Goal: Check status: Check status

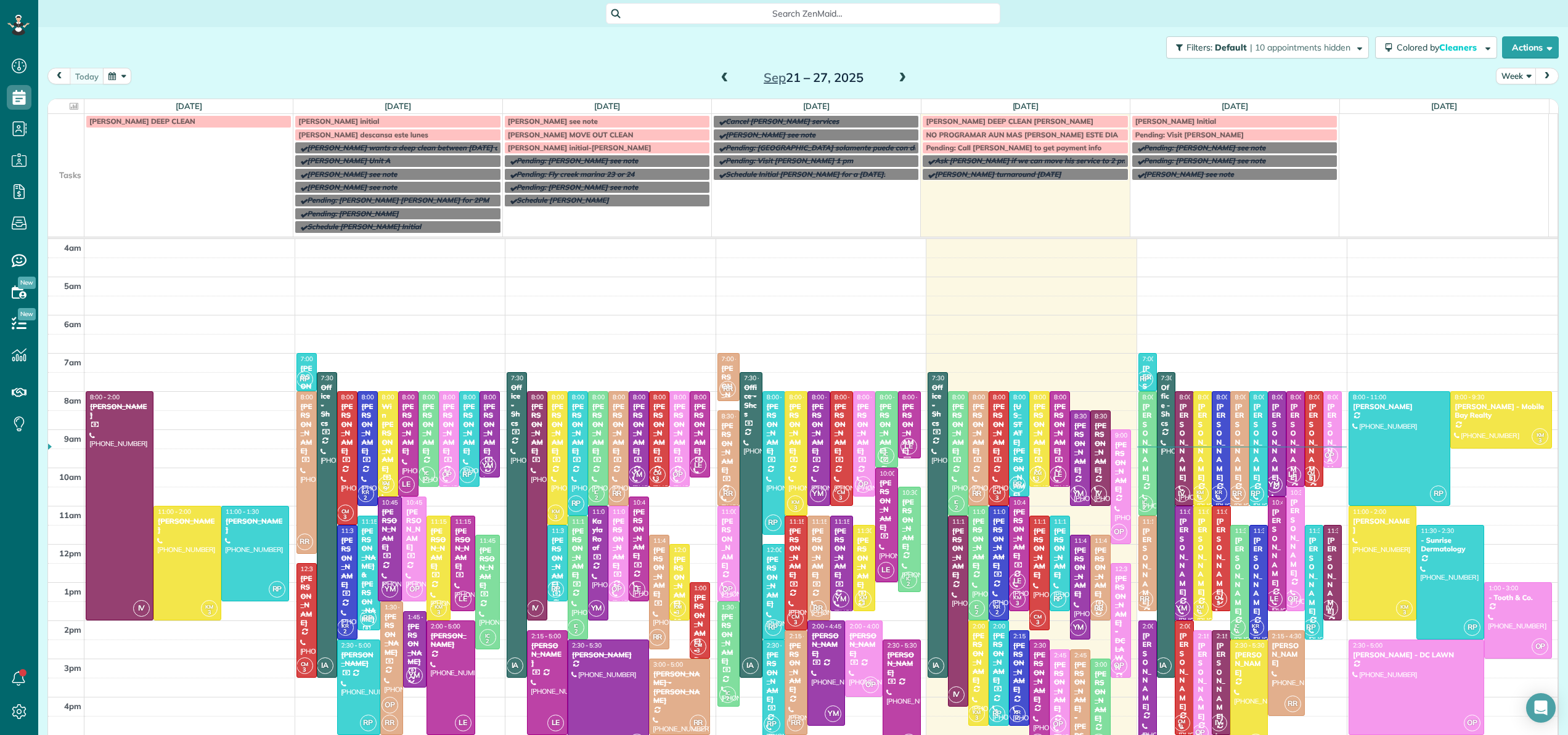
scroll to position [89, 0]
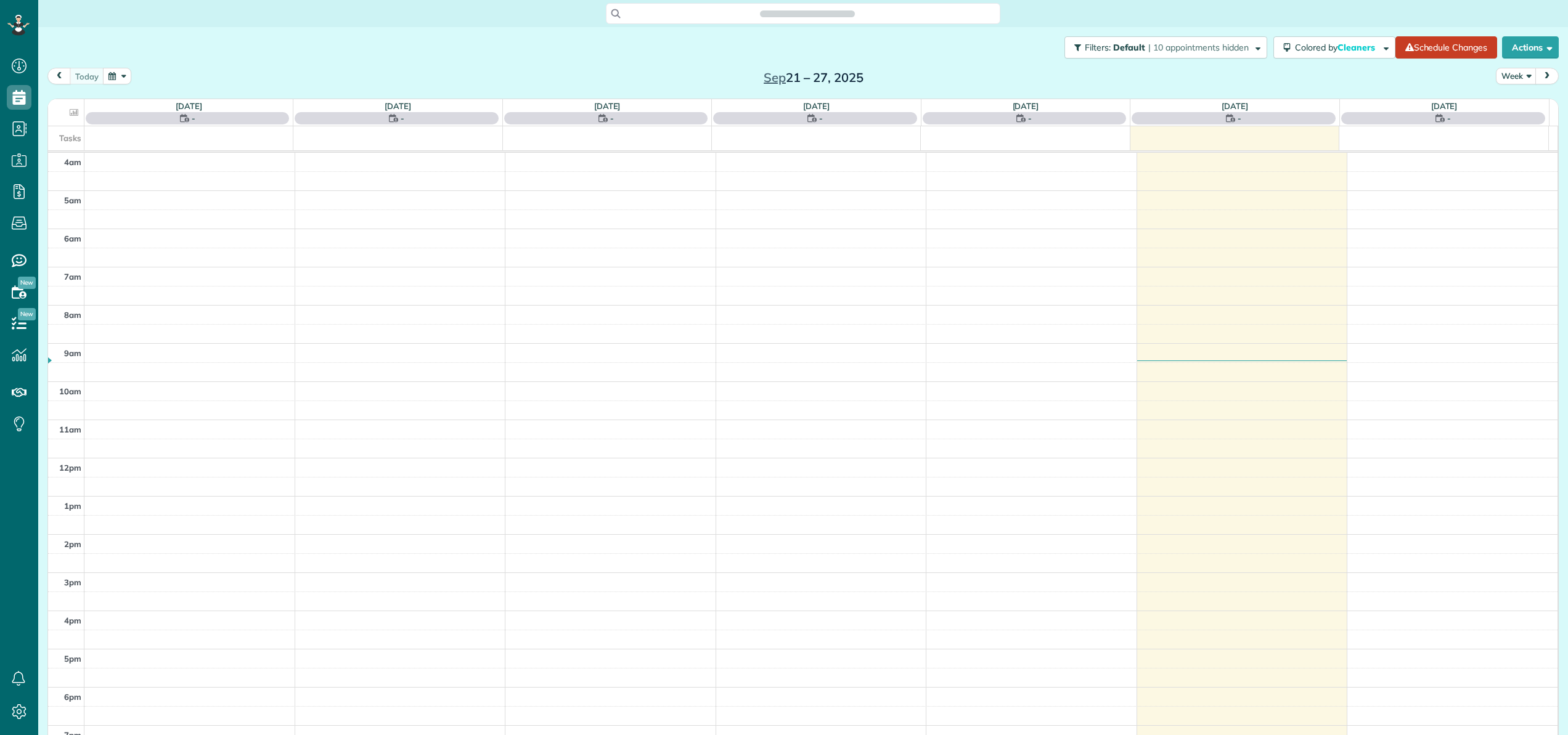
scroll to position [89, 0]
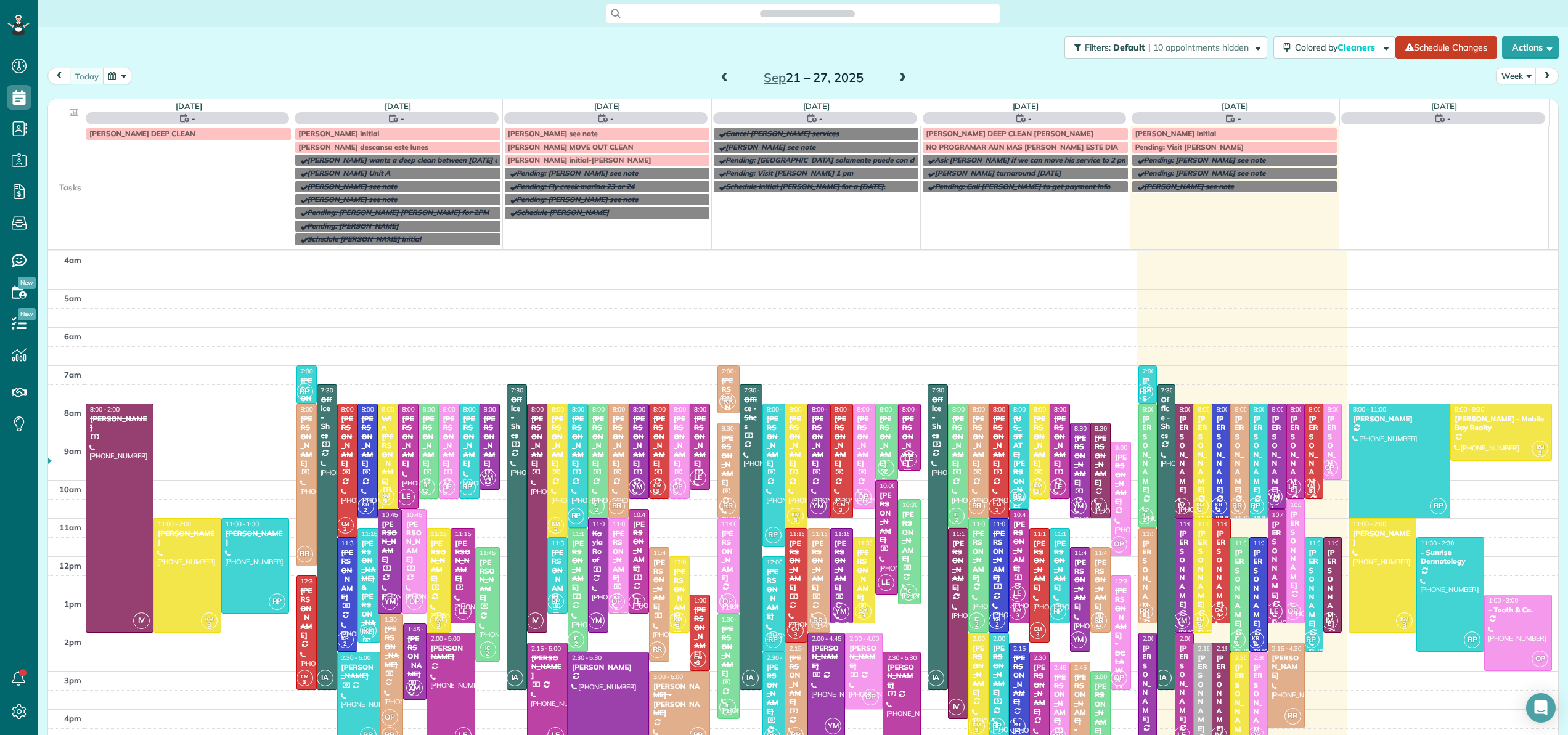
scroll to position [89, 0]
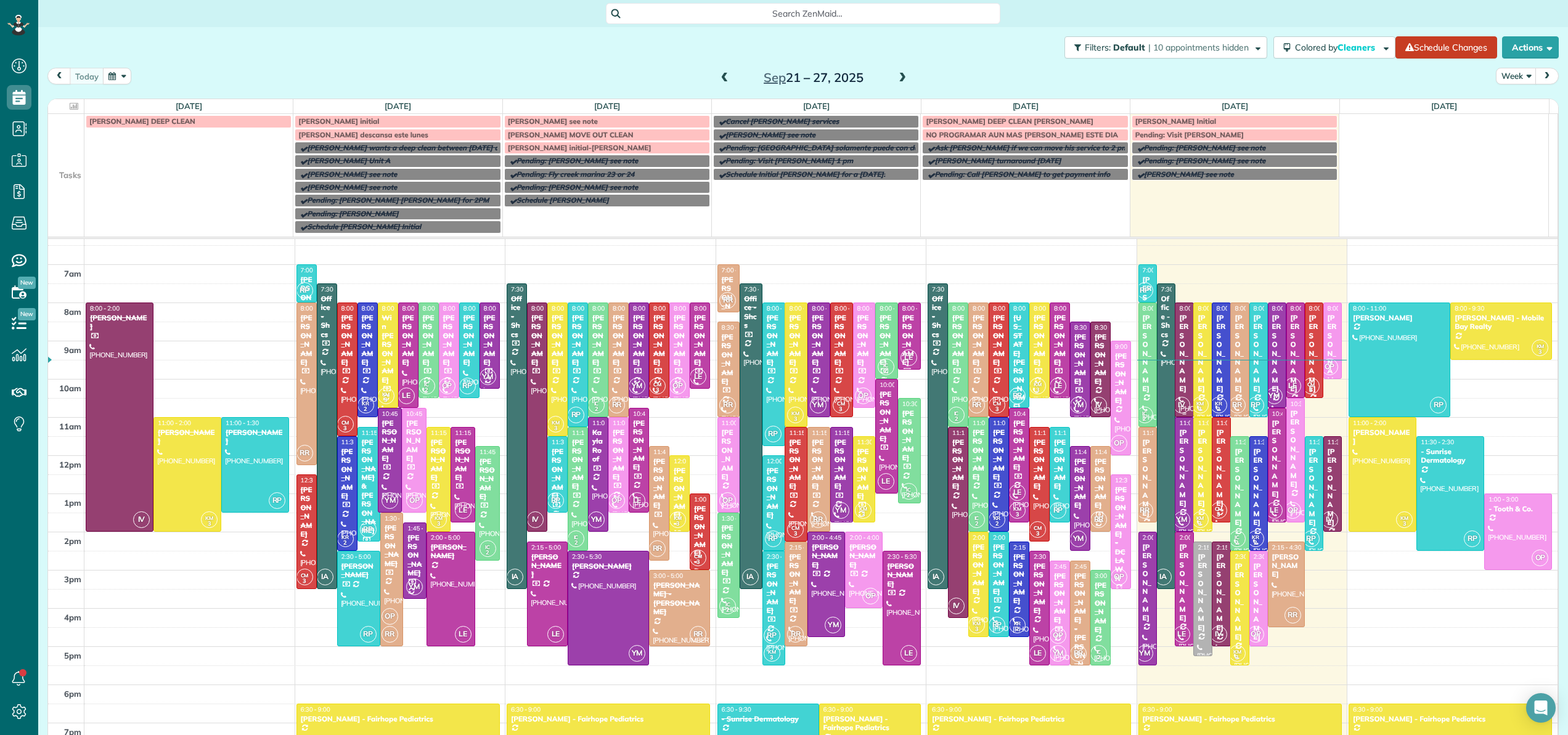
click at [1178, 350] on div "[PERSON_NAME]" at bounding box center [1184, 354] width 11 height 80
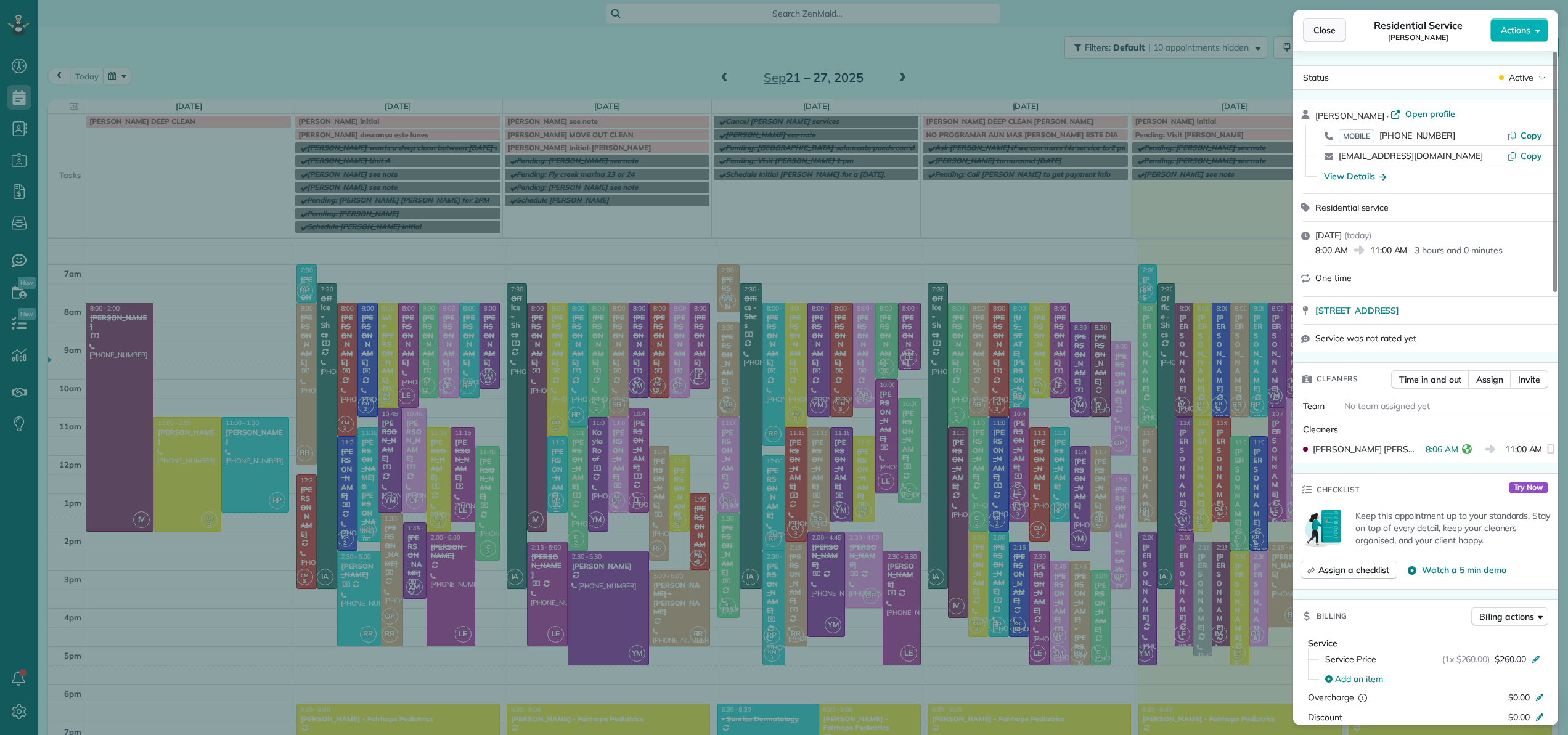
click at [1319, 33] on span "Close" at bounding box center [1324, 30] width 22 height 13
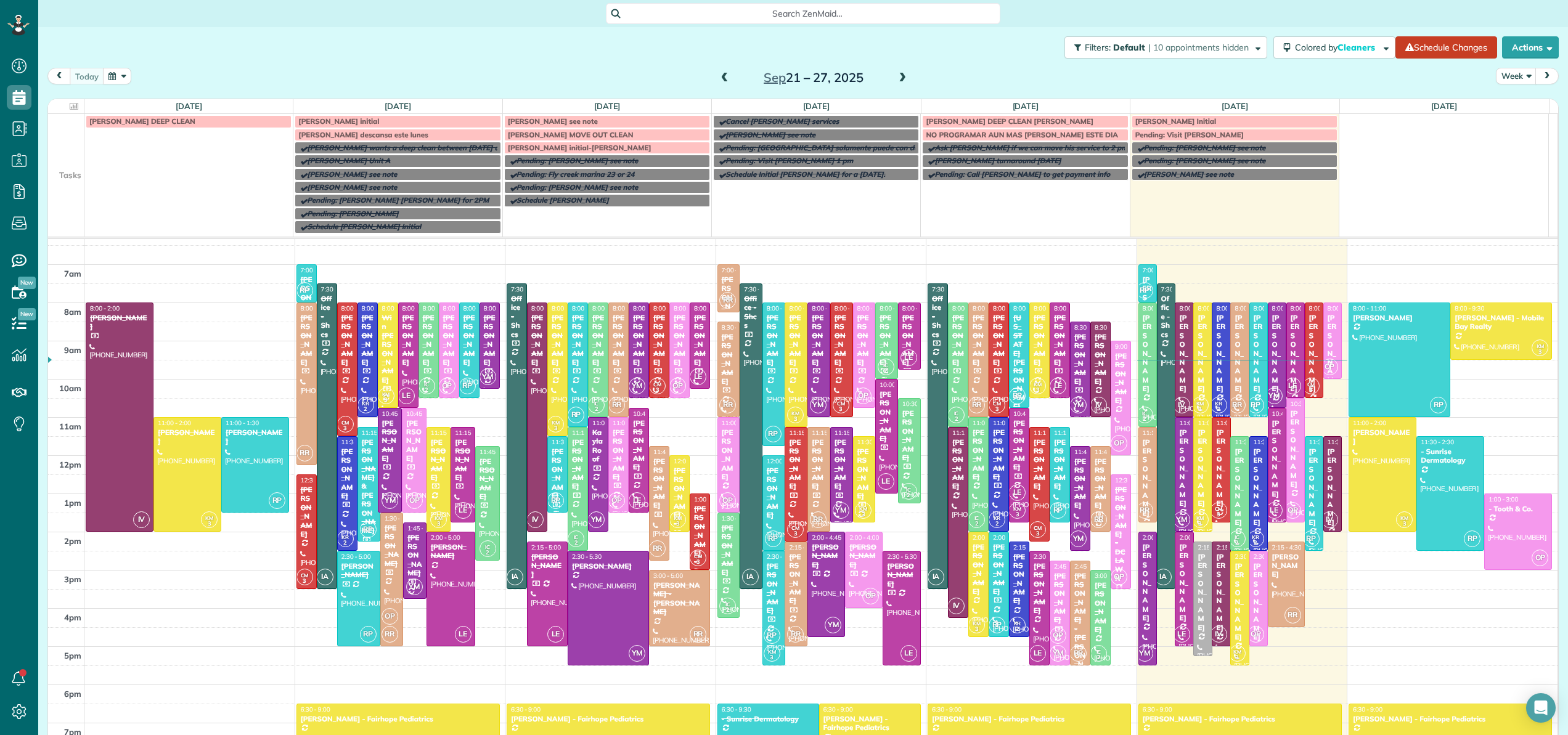
click at [1327, 447] on div "[PERSON_NAME]" at bounding box center [1332, 487] width 11 height 80
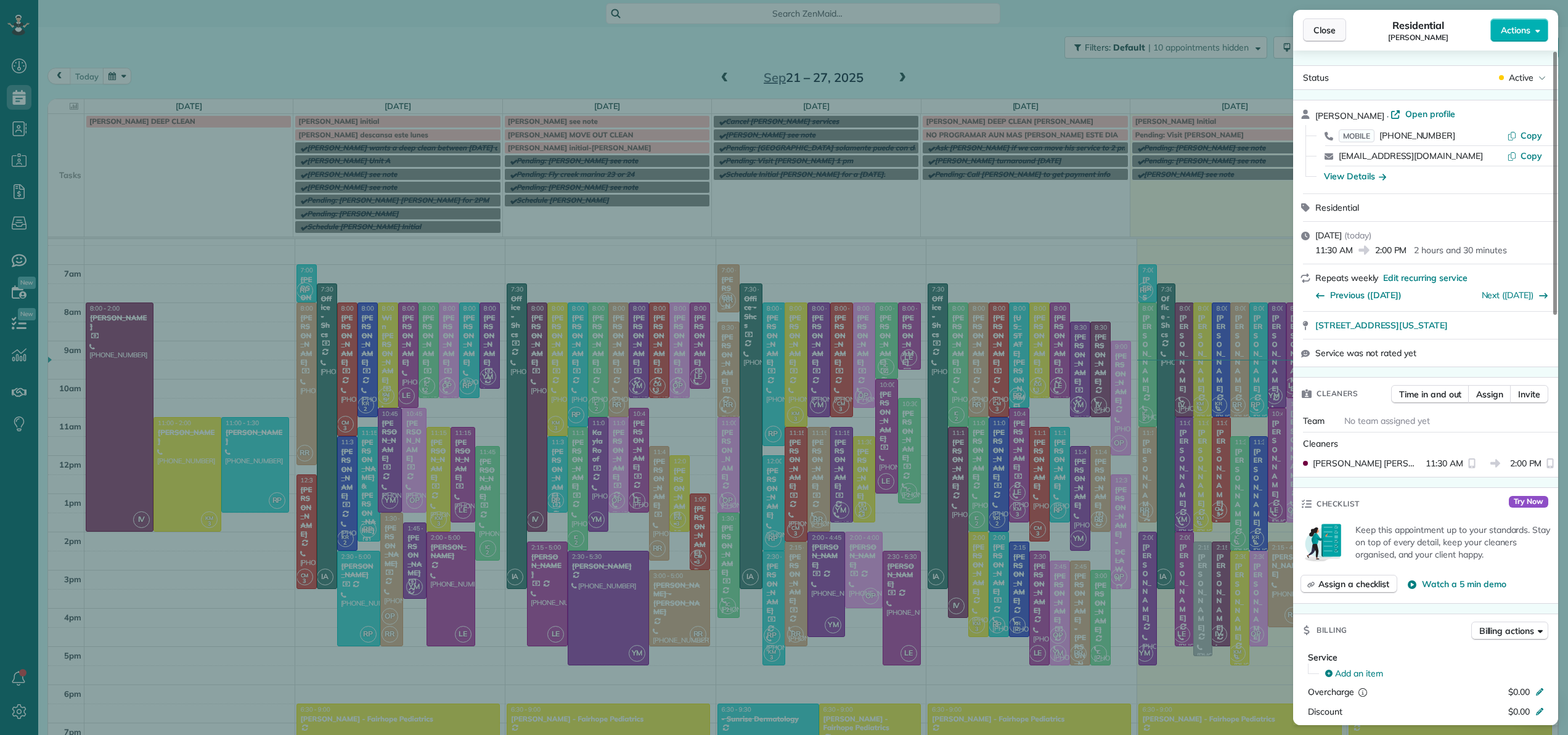
click at [1325, 28] on span "Close" at bounding box center [1324, 30] width 22 height 13
